Goal: Information Seeking & Learning: Learn about a topic

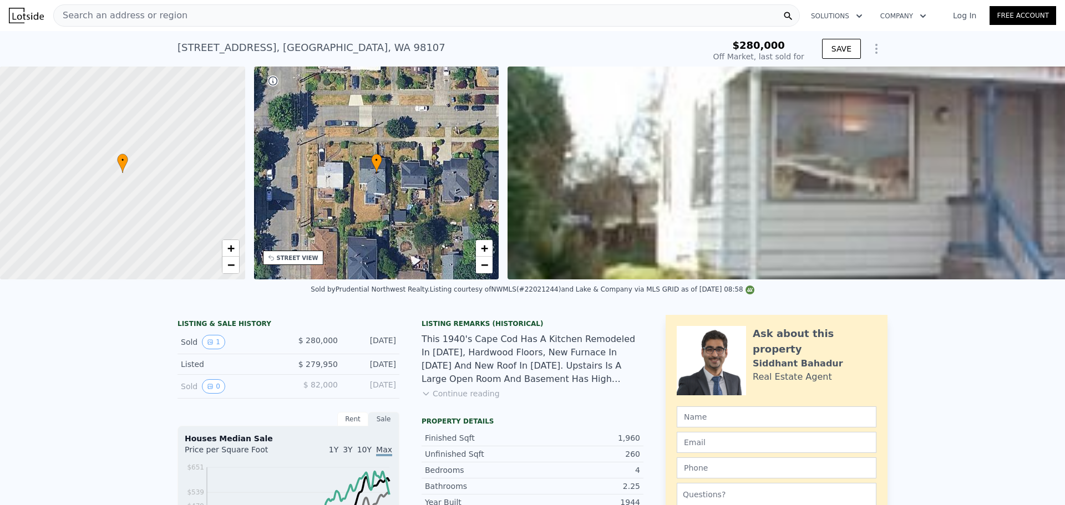
click at [145, 12] on span "Search an address or region" at bounding box center [121, 15] width 134 height 13
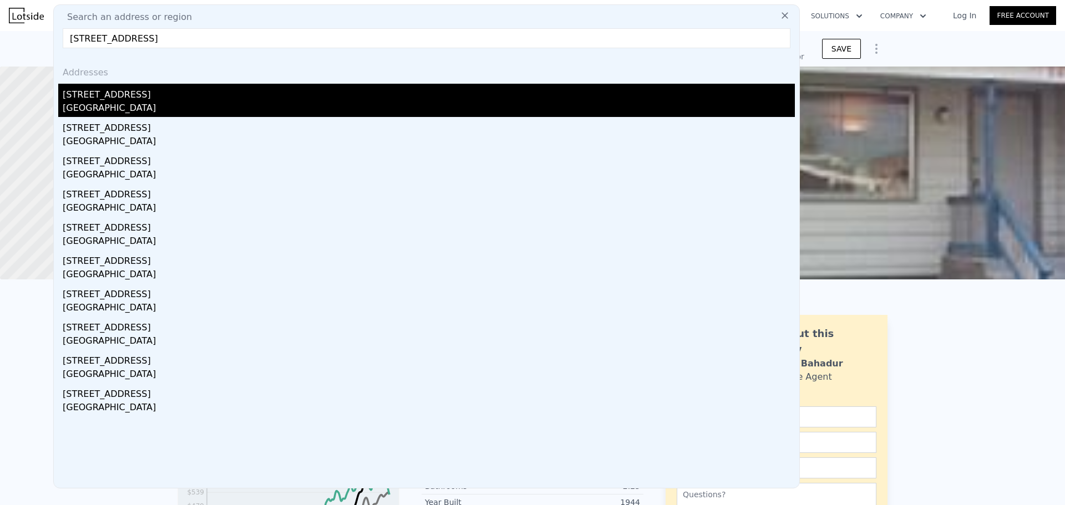
type input "[STREET_ADDRESS]"
click at [137, 90] on div "[STREET_ADDRESS]" at bounding box center [429, 93] width 732 height 18
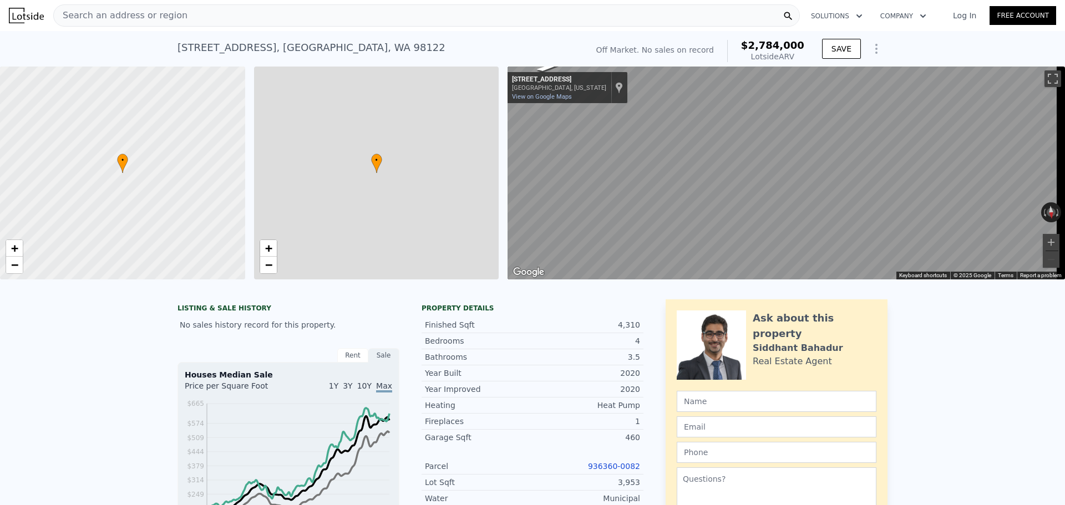
type input "3"
type input "6"
type input "1.5"
type input "5.5"
type input "3220"
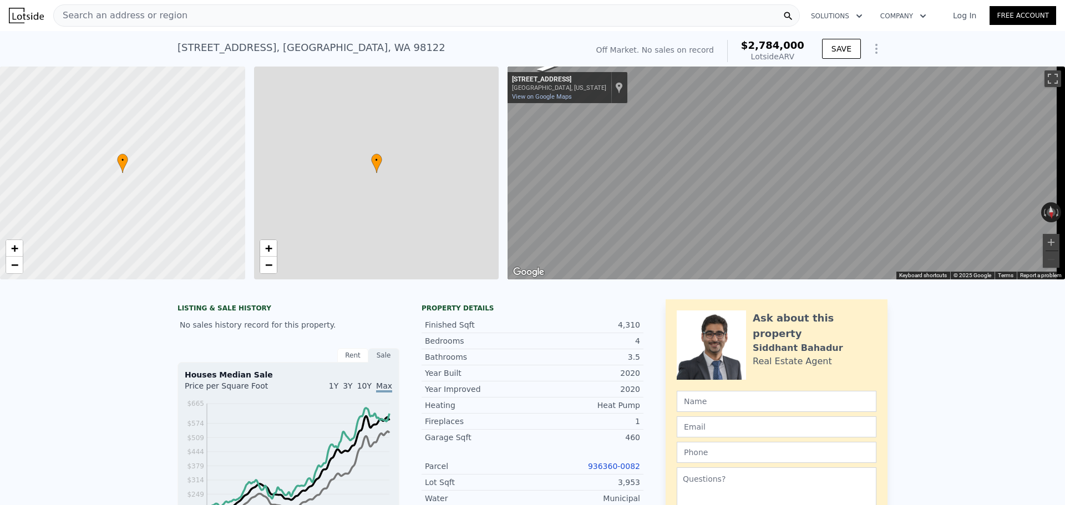
type input "4800"
type input "4001"
type input "7086"
type input "$ 2,784,000"
type input "8"
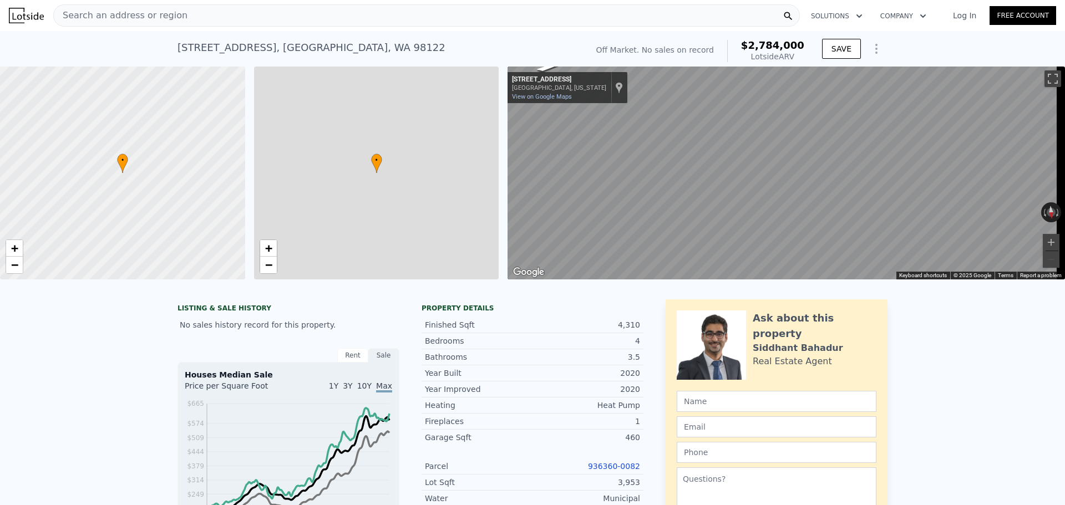
type input "$ 30,003"
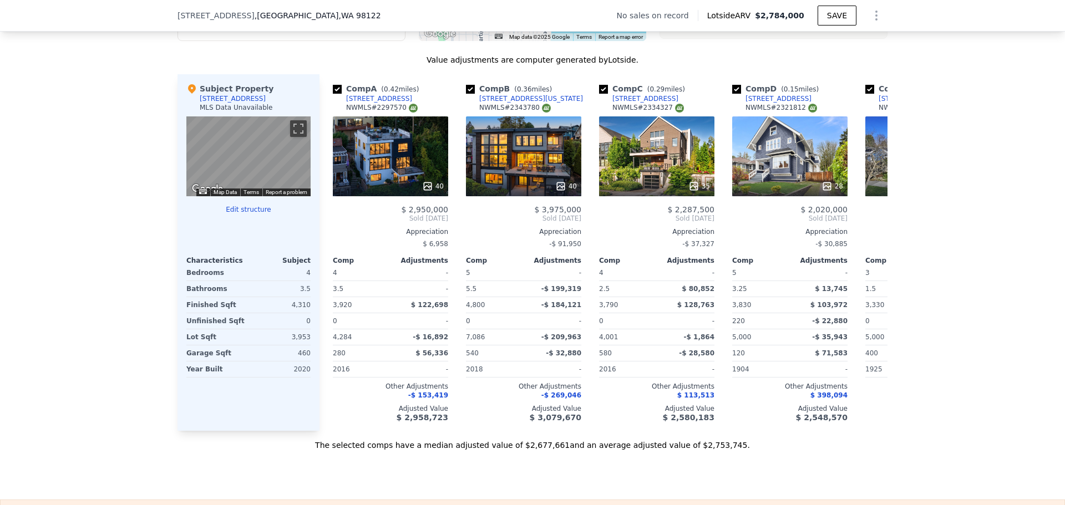
scroll to position [717, 0]
